Goal: Information Seeking & Learning: Learn about a topic

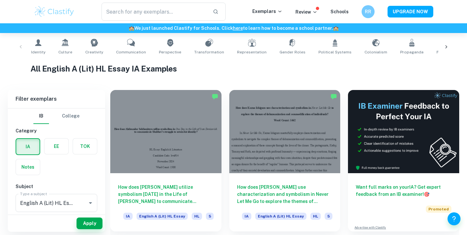
scroll to position [128, 0]
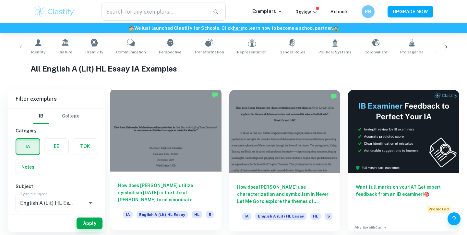
click at [179, 135] on div at bounding box center [165, 129] width 111 height 83
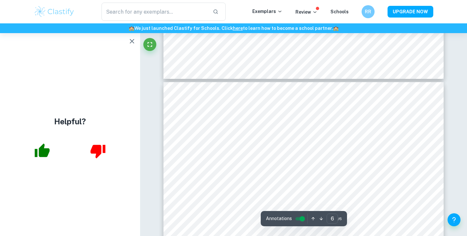
scroll to position [2043, 0]
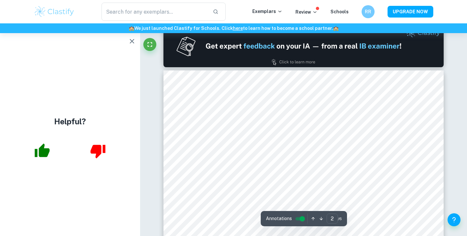
type input "1"
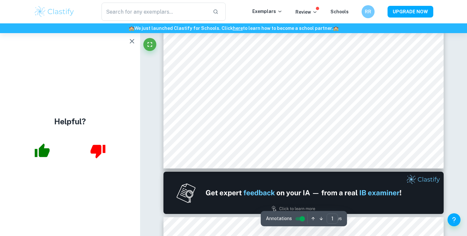
scroll to position [262, 0]
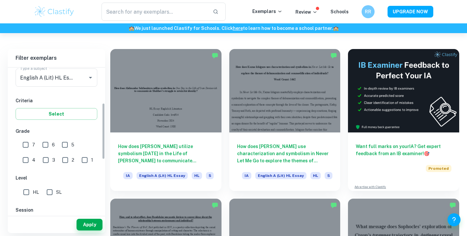
scroll to position [95, 0]
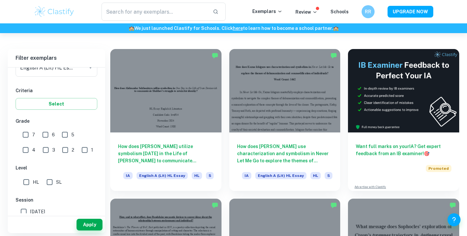
click at [28, 131] on input "7" at bounding box center [25, 134] width 13 height 13
checkbox input "true"
click at [43, 134] on input "6" at bounding box center [45, 134] width 13 height 13
checkbox input "true"
click at [65, 132] on input "5" at bounding box center [64, 134] width 13 height 13
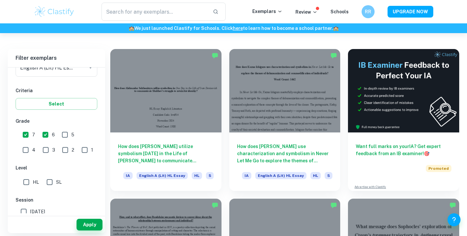
checkbox input "true"
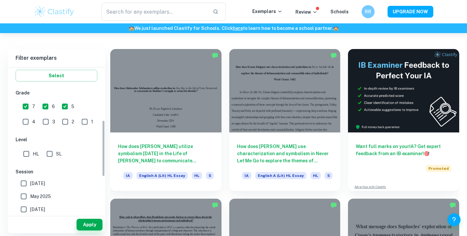
scroll to position [141, 0]
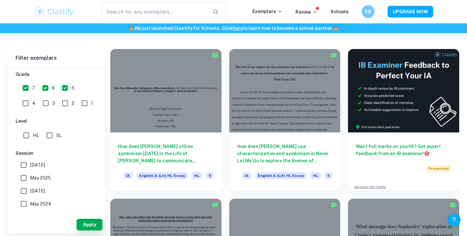
click at [27, 138] on input "HL" at bounding box center [26, 135] width 13 height 13
checkbox input "true"
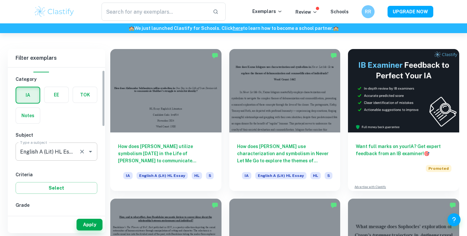
scroll to position [0, 0]
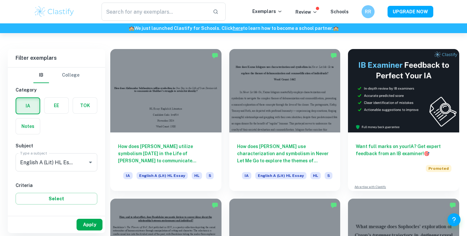
click at [97, 225] on button "Apply" at bounding box center [89, 224] width 26 height 12
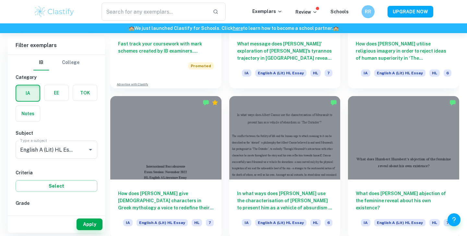
scroll to position [571, 0]
